Goal: Task Accomplishment & Management: Manage account settings

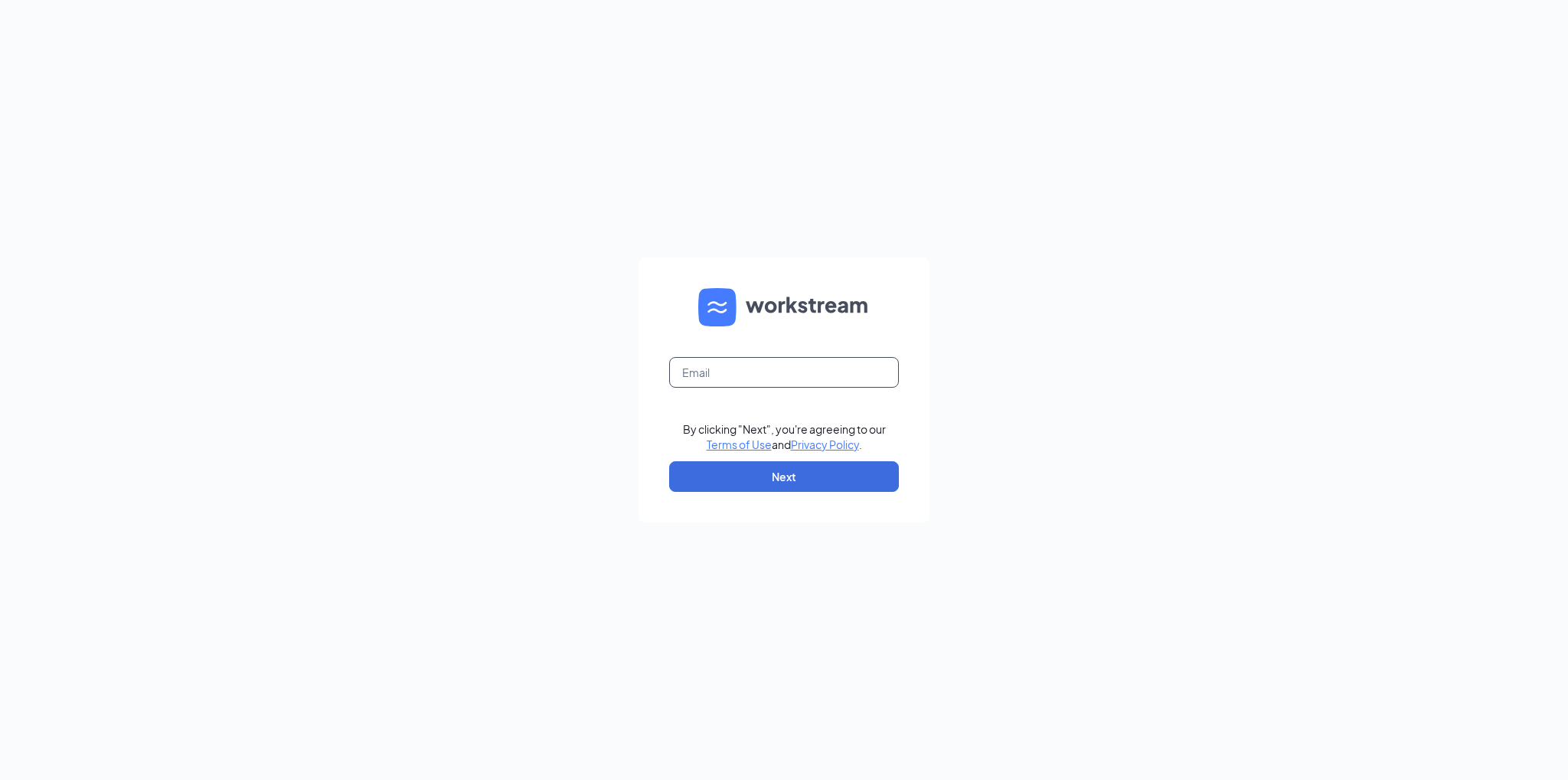
click at [837, 375] on input "text" at bounding box center [784, 372] width 229 height 31
type input "[PERSON_NAME][EMAIL_ADDRESS][PERSON_NAME][PERSON_NAME][DOMAIN_NAME]"
click at [735, 481] on button "Next" at bounding box center [784, 477] width 229 height 31
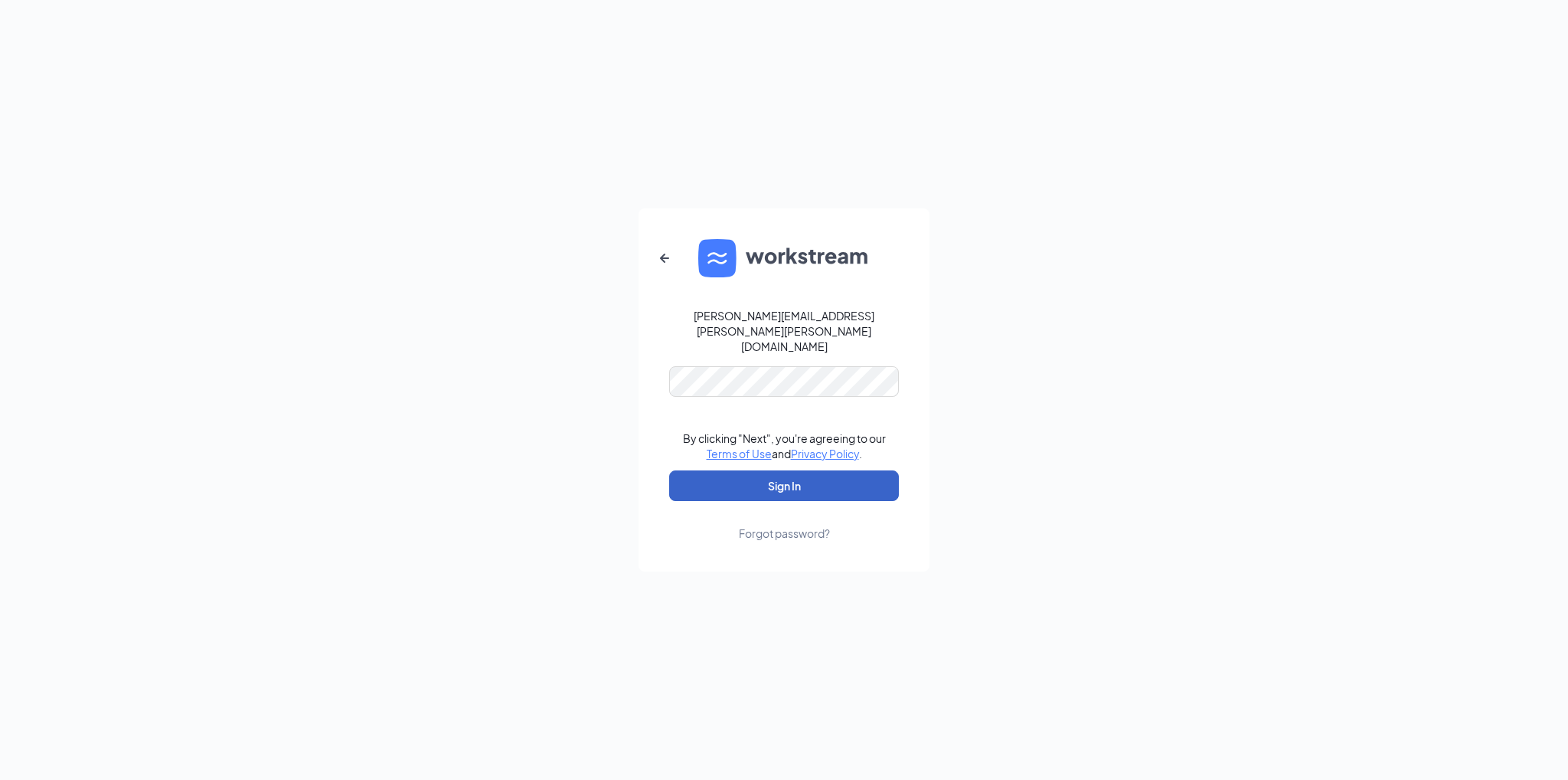
click at [725, 474] on button "Sign In" at bounding box center [784, 486] width 229 height 31
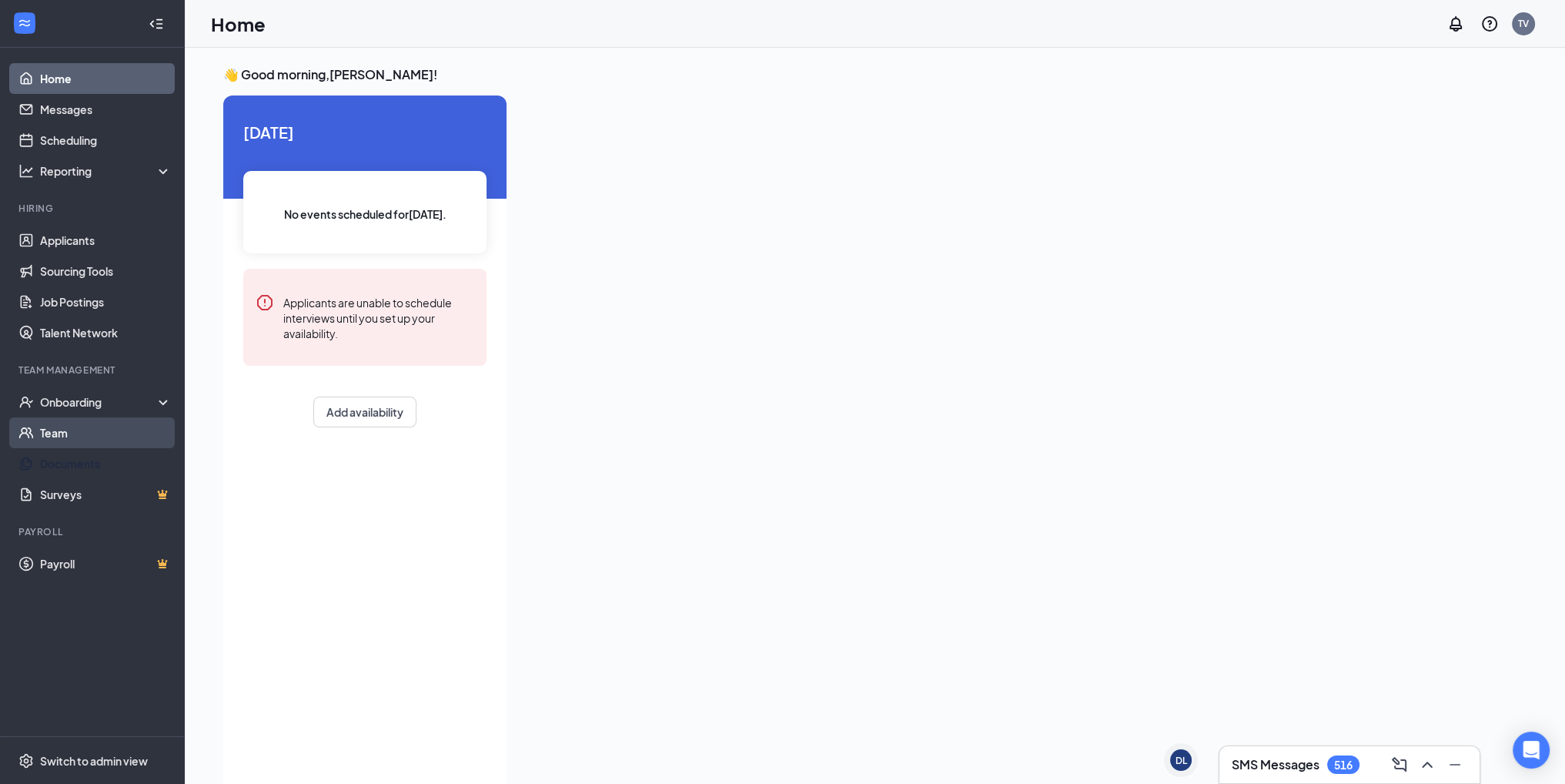
click at [76, 435] on link "Team" at bounding box center [106, 433] width 132 height 31
